Goal: Transaction & Acquisition: Register for event/course

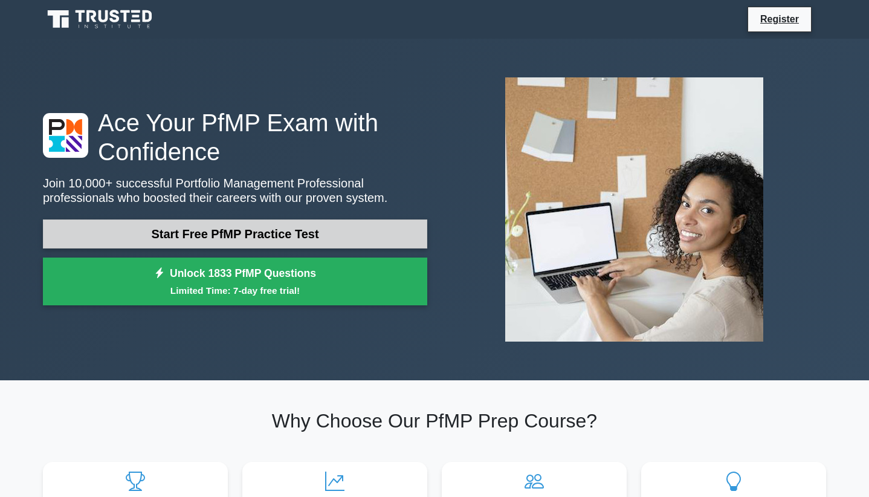
click at [255, 233] on link "Start Free PfMP Practice Test" at bounding box center [235, 233] width 385 height 29
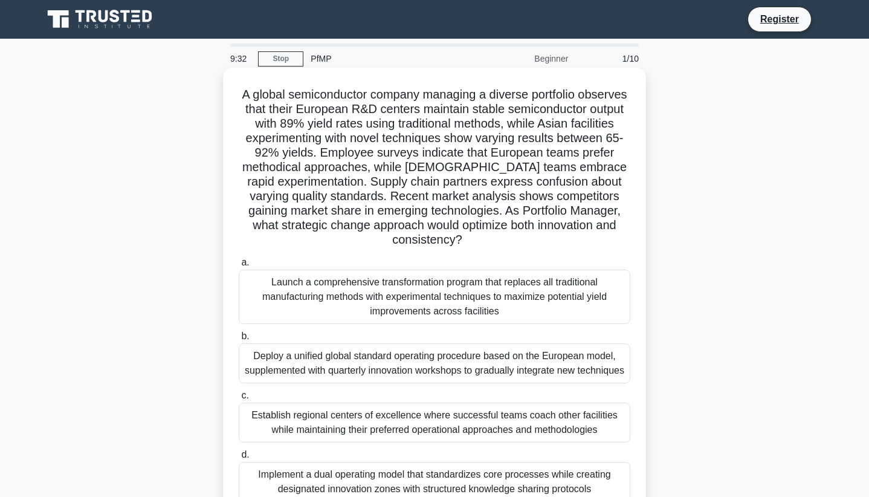
click at [397, 108] on h5 "A global semiconductor company managing a diverse portfolio observes that their…" at bounding box center [435, 167] width 394 height 161
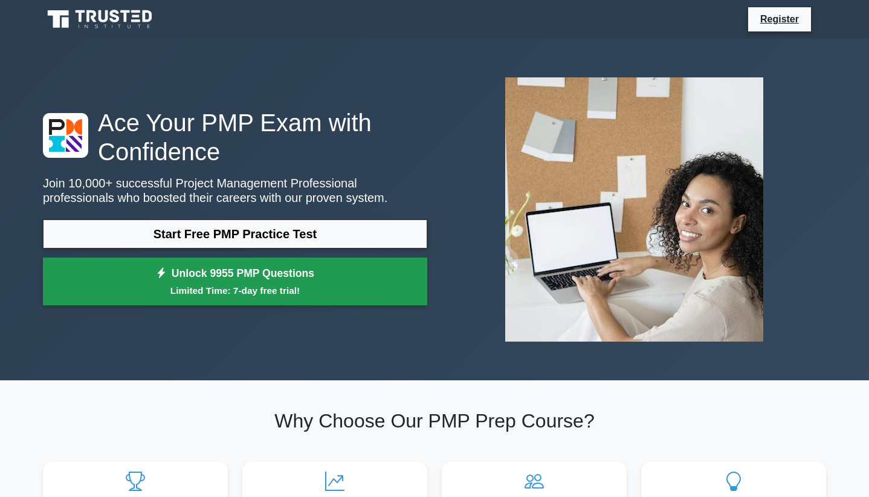
click at [261, 280] on link "Unlock 9955 PMP Questions Limited Time: 7-day free trial!" at bounding box center [235, 282] width 385 height 48
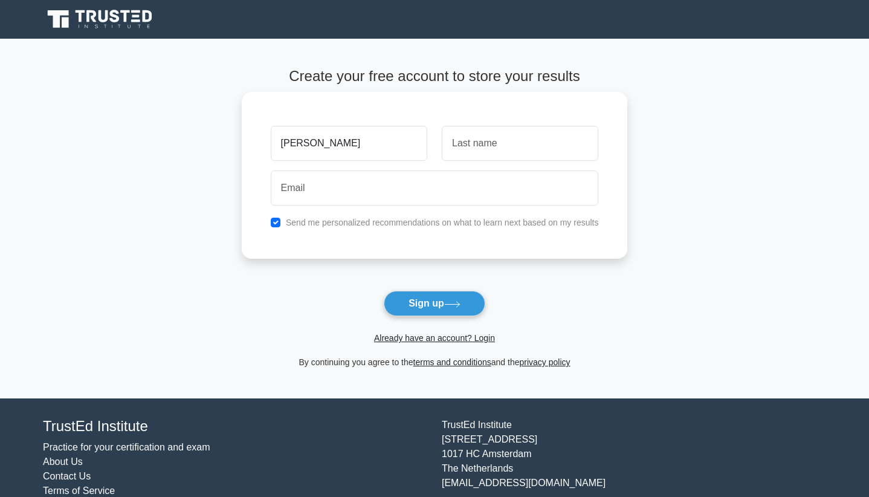
type input "annitah angel kinuthia"
click at [504, 144] on input "text" at bounding box center [520, 143] width 157 height 35
type input "wanjiku wangari"
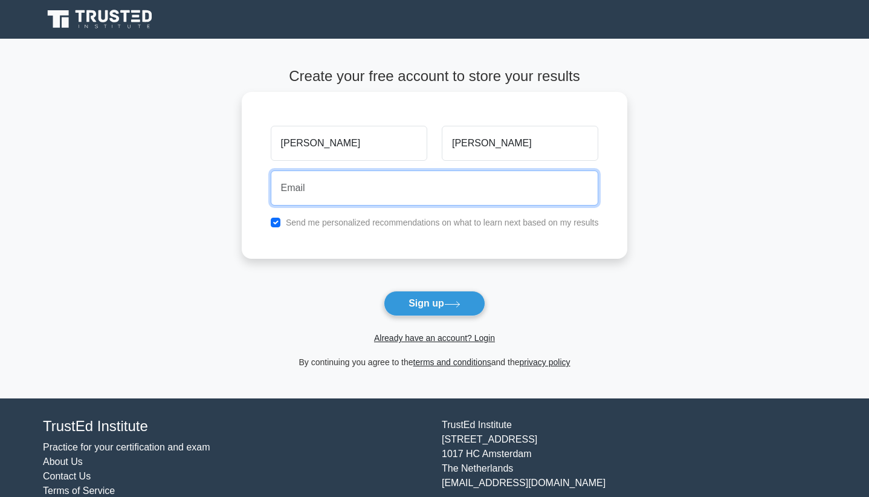
click at [312, 187] on input "email" at bounding box center [435, 187] width 328 height 35
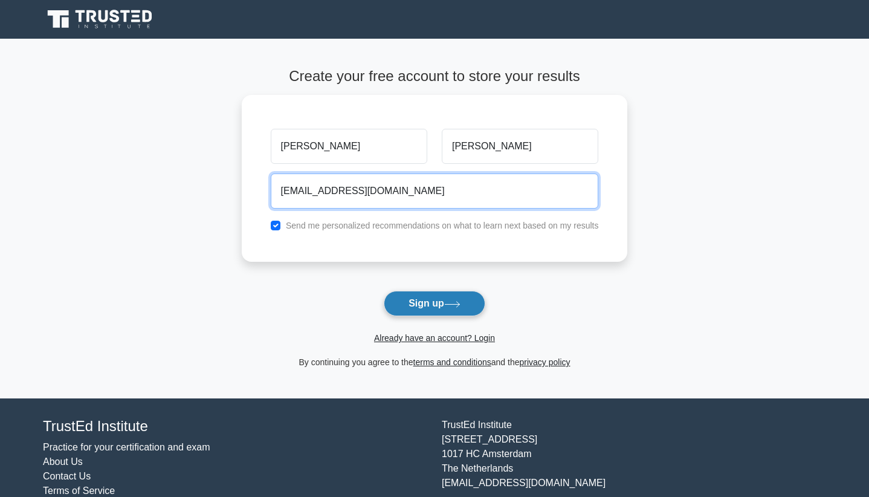
type input "annitahangelkinuthia@yahoo.co.ke"
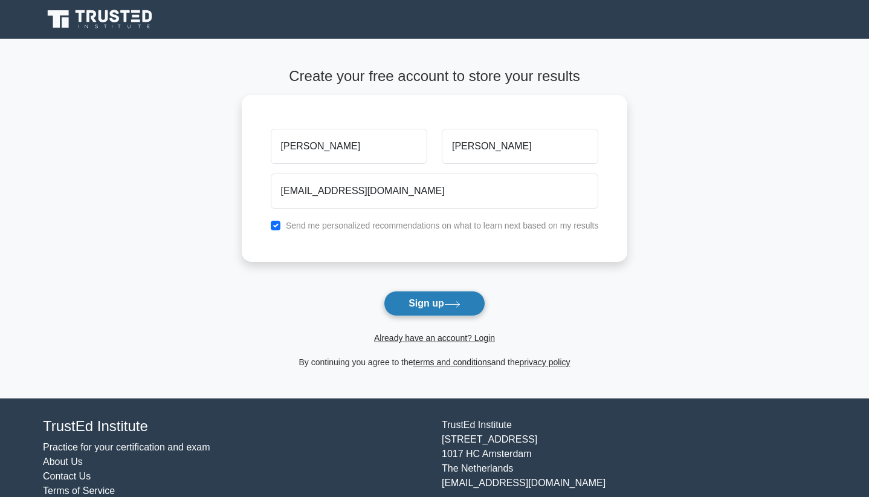
click at [423, 302] on button "Sign up" at bounding box center [435, 303] width 102 height 25
